Goal: Check status: Check status

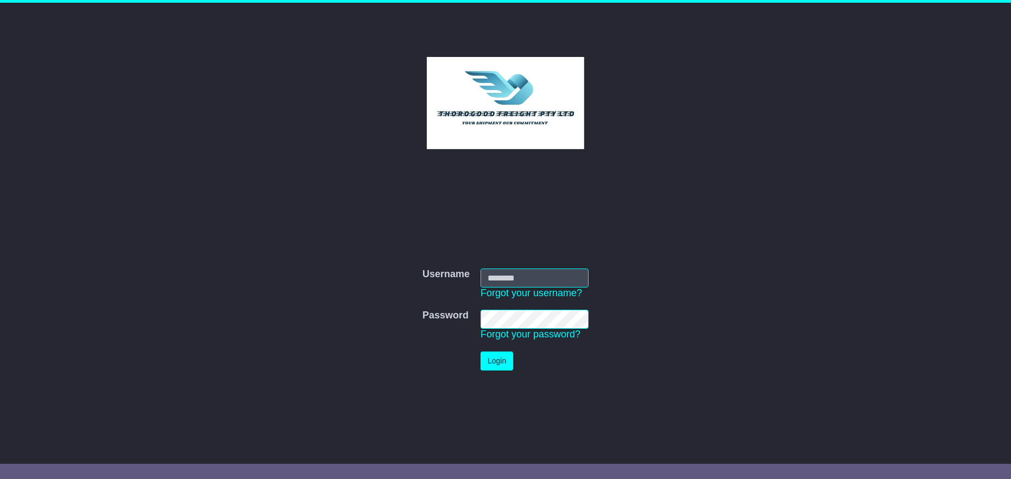
type input "*******"
click at [500, 361] on button "Login" at bounding box center [496, 361] width 33 height 19
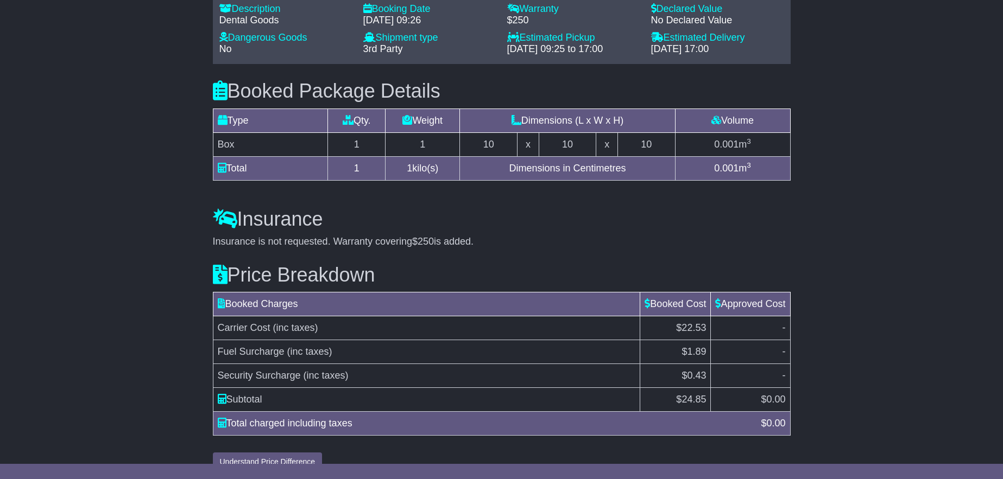
scroll to position [459, 0]
